Goal: Entertainment & Leisure: Consume media (video, audio)

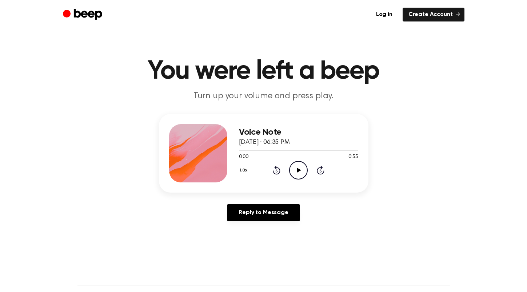
click at [295, 169] on icon "Play Audio" at bounding box center [298, 170] width 19 height 19
drag, startPoint x: 251, startPoint y: 151, endPoint x: 227, endPoint y: 151, distance: 23.6
click at [227, 151] on div "Voice Note [DATE] · 06:35 PM 0:06 0:55 Your browser does not support the [objec…" at bounding box center [264, 153] width 210 height 79
click at [294, 166] on icon "Play Audio" at bounding box center [298, 170] width 19 height 19
click at [270, 151] on div at bounding box center [298, 150] width 119 height 1
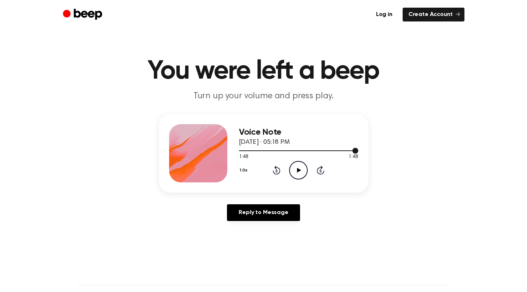
click at [286, 149] on div at bounding box center [298, 150] width 119 height 6
click at [298, 172] on icon "Play Audio" at bounding box center [298, 170] width 19 height 19
click at [259, 150] on div at bounding box center [298, 150] width 119 height 1
drag, startPoint x: 353, startPoint y: 151, endPoint x: 297, endPoint y: 150, distance: 56.1
click at [297, 150] on div at bounding box center [298, 150] width 119 height 6
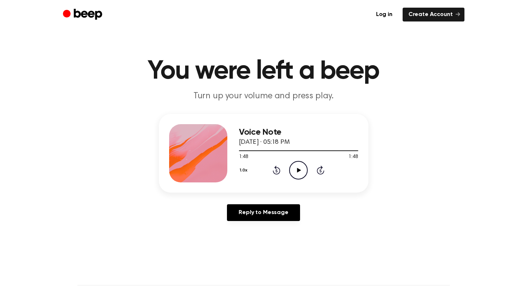
click at [274, 172] on icon at bounding box center [277, 170] width 8 height 9
click at [275, 170] on icon "Rewind 5 seconds" at bounding box center [276, 169] width 8 height 9
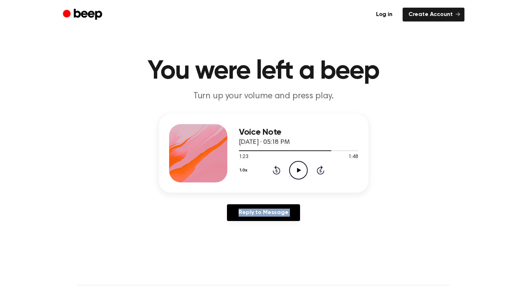
click at [275, 170] on icon "Rewind 5 seconds" at bounding box center [276, 169] width 8 height 9
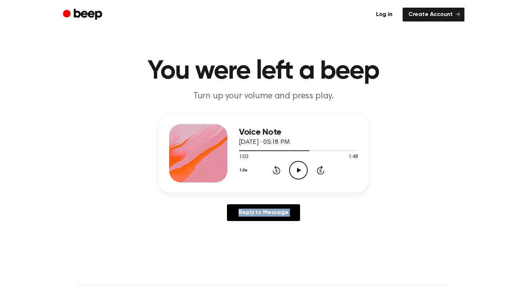
click at [275, 170] on icon "Rewind 5 seconds" at bounding box center [276, 169] width 8 height 9
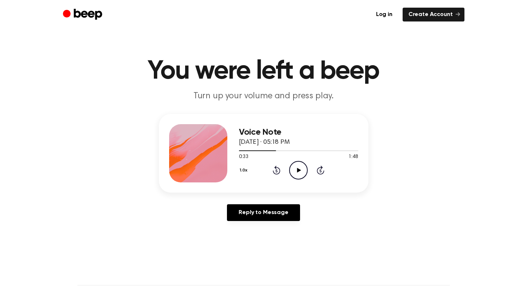
click at [298, 170] on icon at bounding box center [299, 170] width 4 height 5
click at [276, 169] on icon at bounding box center [277, 170] width 8 height 9
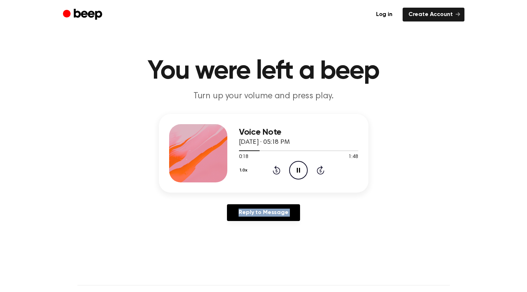
click at [276, 169] on icon at bounding box center [277, 170] width 8 height 9
click at [326, 172] on div "1.0x Rewind 5 seconds Pause Audio Skip 5 seconds" at bounding box center [298, 170] width 119 height 19
click at [322, 171] on icon "Skip 5 seconds" at bounding box center [321, 169] width 8 height 9
